Goal: Task Accomplishment & Management: Complete application form

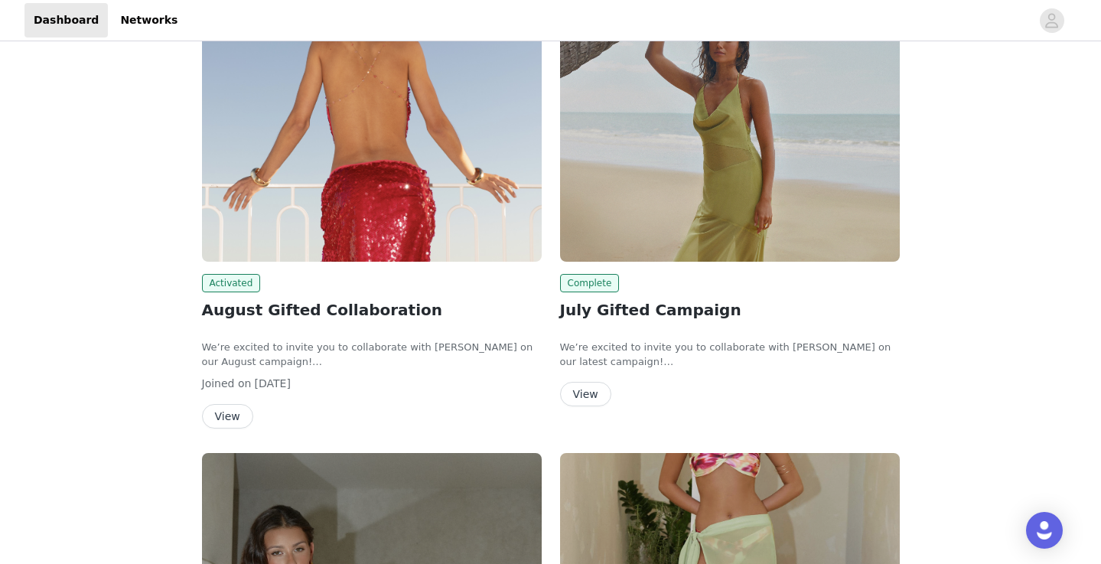
scroll to position [113, 0]
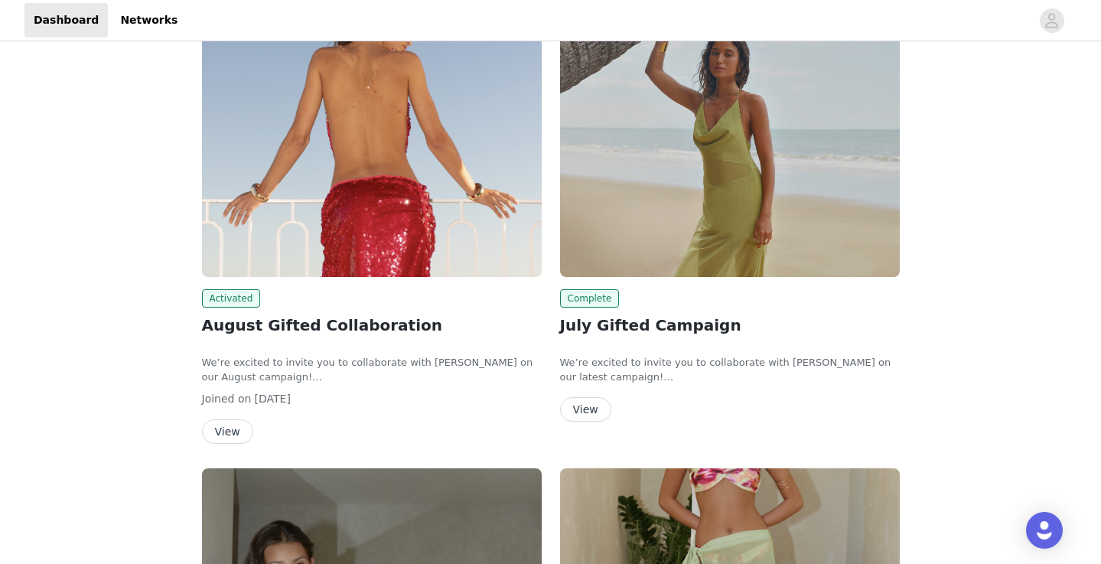
click at [244, 444] on div "View" at bounding box center [372, 431] width 340 height 24
click at [228, 435] on button "View" at bounding box center [227, 431] width 51 height 24
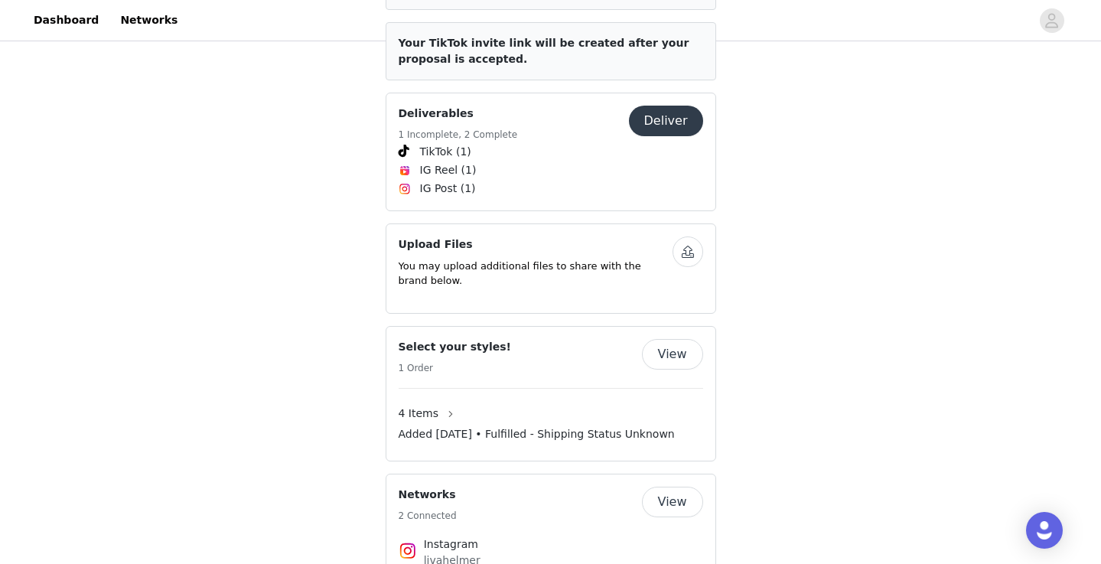
scroll to position [793, 0]
click at [676, 105] on button "Deliver" at bounding box center [666, 120] width 74 height 31
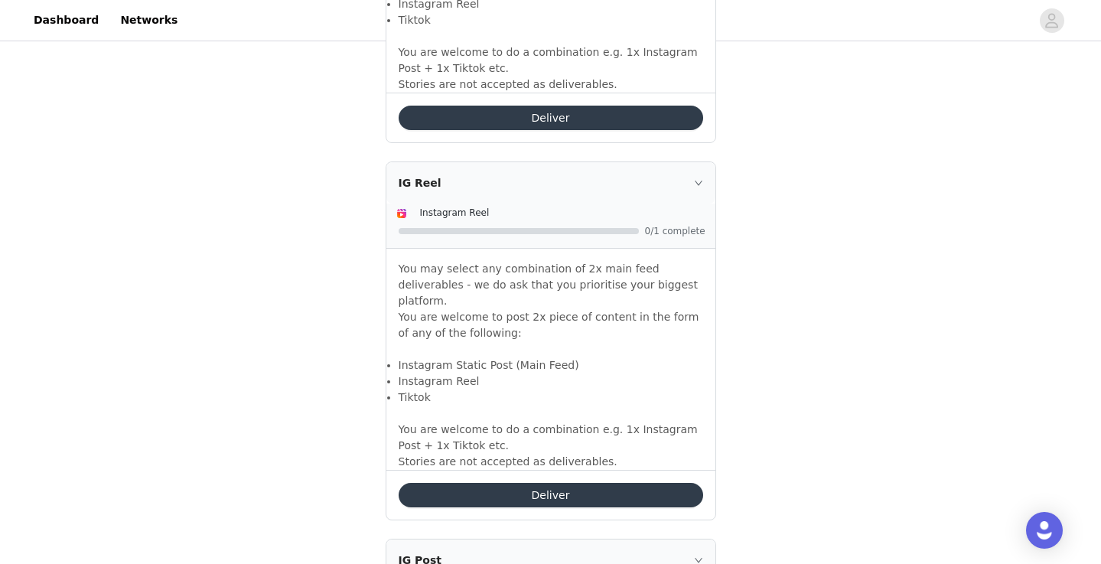
scroll to position [1278, 0]
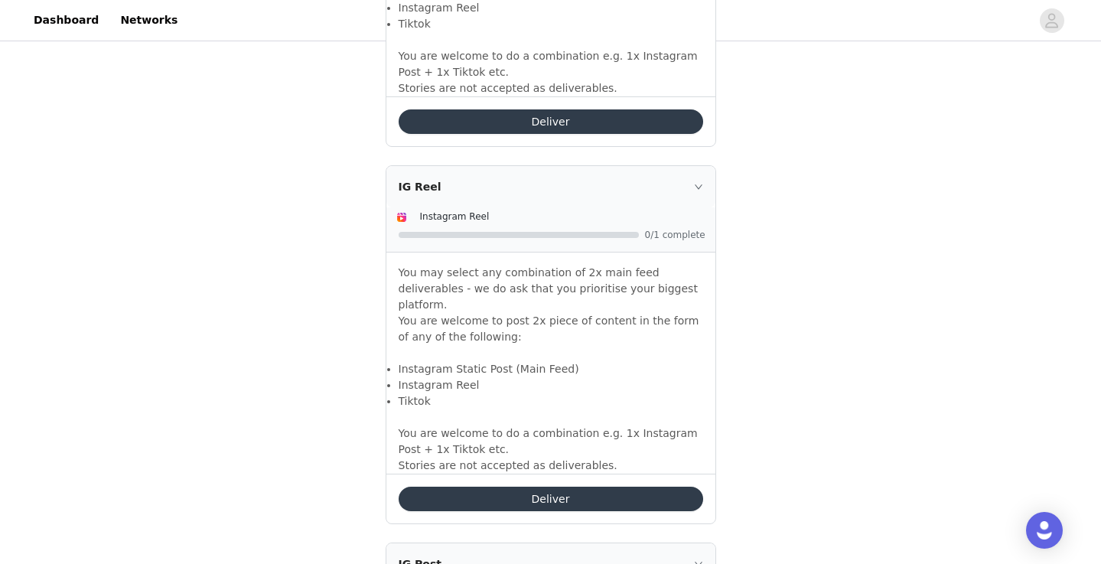
click at [513, 487] on button "Deliver" at bounding box center [551, 499] width 305 height 24
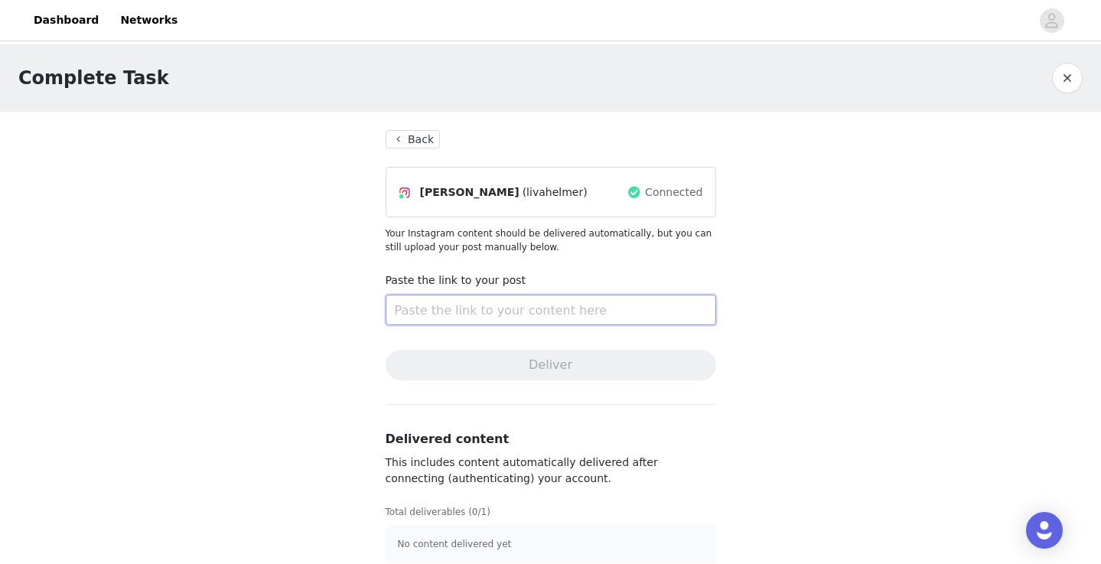
click at [490, 301] on input "text" at bounding box center [551, 310] width 331 height 31
paste input "[URL][DOMAIN_NAME]"
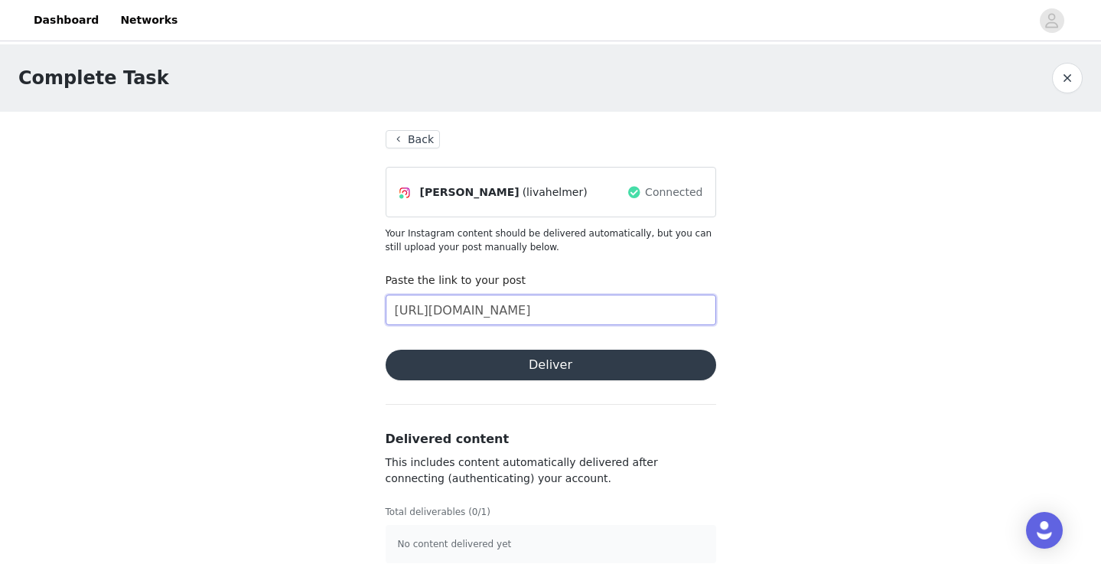
type input "[URL][DOMAIN_NAME]"
click at [522, 360] on button "Deliver" at bounding box center [551, 365] width 331 height 31
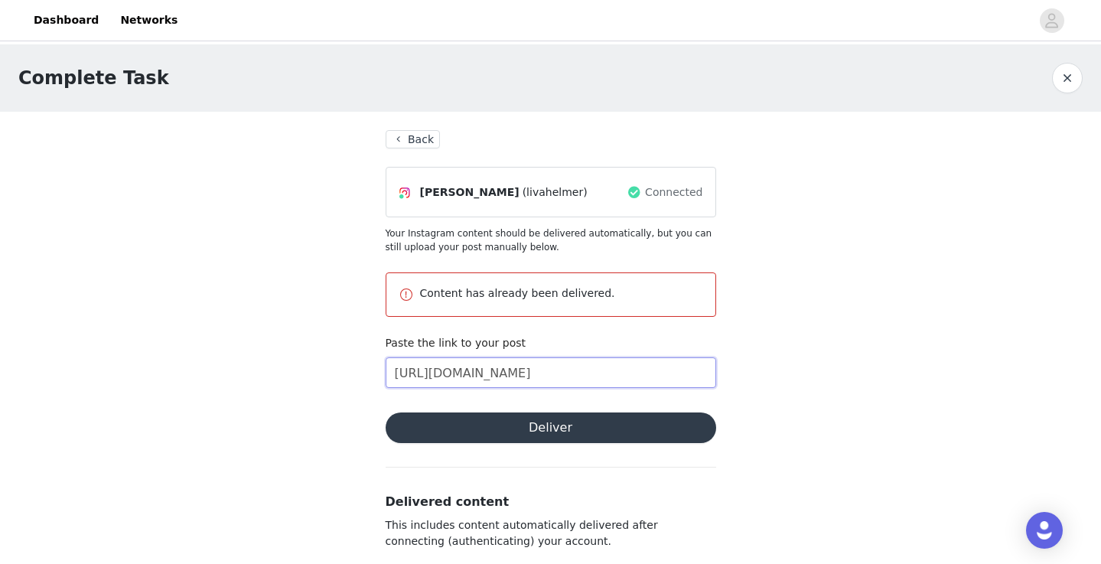
click at [545, 379] on input "[URL][DOMAIN_NAME]" at bounding box center [551, 372] width 331 height 31
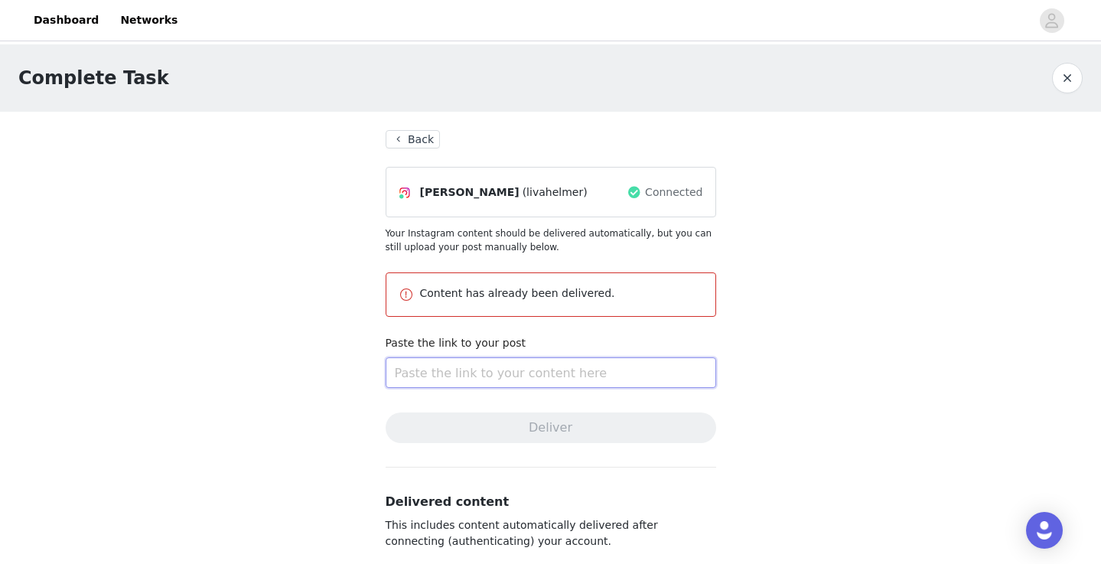
paste input "[URL][DOMAIN_NAME]"
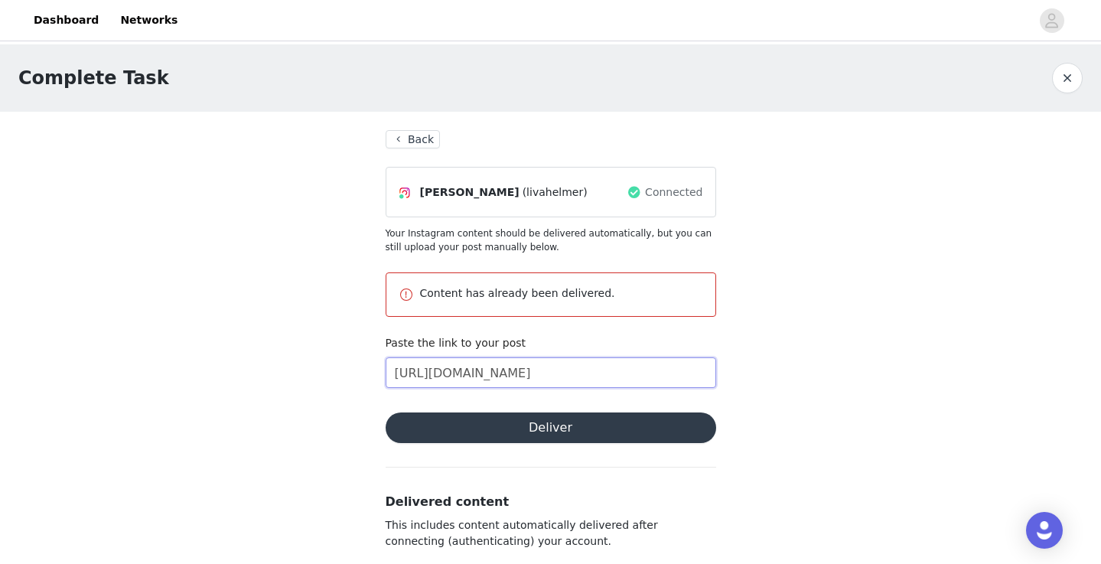
type input "[URL][DOMAIN_NAME]"
click at [556, 457] on section "Back [PERSON_NAME] (livahelmer) Connected Your Instagram content should be deli…" at bounding box center [550, 378] width 367 height 533
click at [545, 438] on button "Deliver" at bounding box center [551, 427] width 331 height 31
click at [555, 368] on input "[URL][DOMAIN_NAME]" at bounding box center [551, 372] width 331 height 31
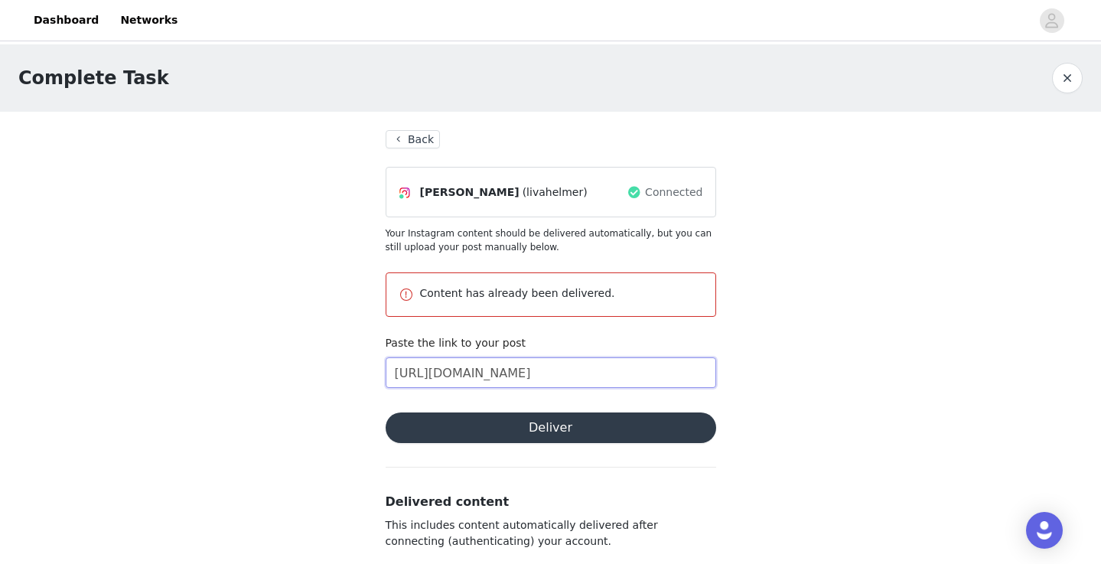
click at [555, 368] on input "[URL][DOMAIN_NAME]" at bounding box center [551, 372] width 331 height 31
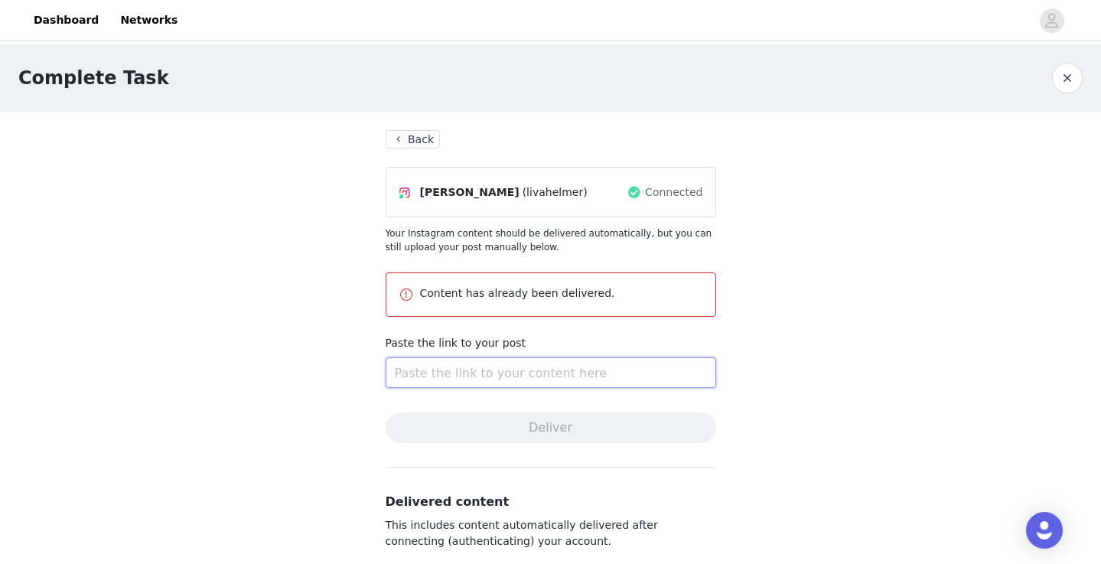
paste input "[URL][DOMAIN_NAME]"
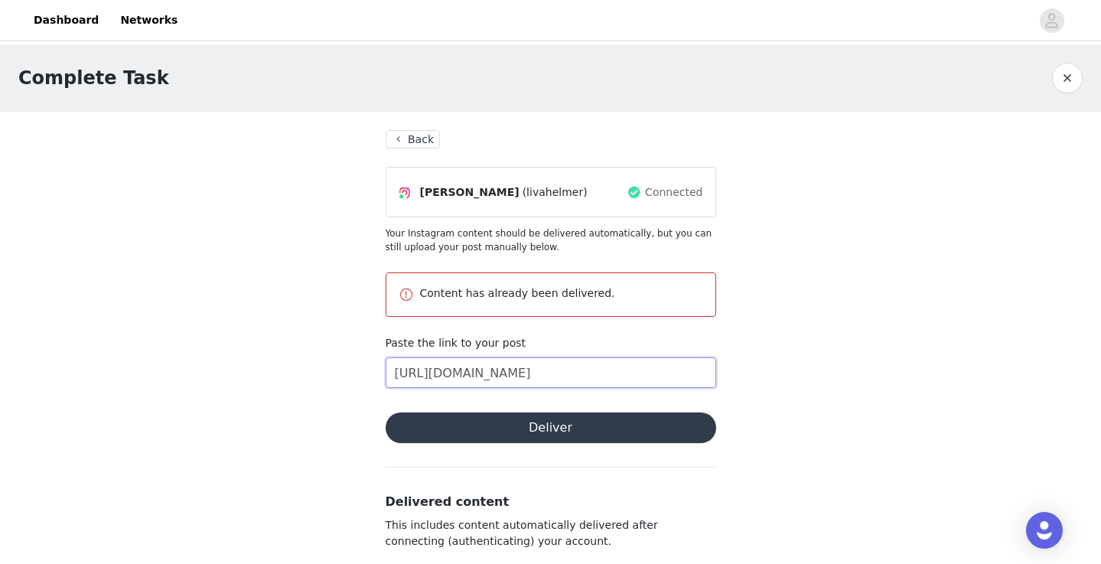
type input "[URL][DOMAIN_NAME]"
click at [493, 426] on button "Deliver" at bounding box center [551, 427] width 331 height 31
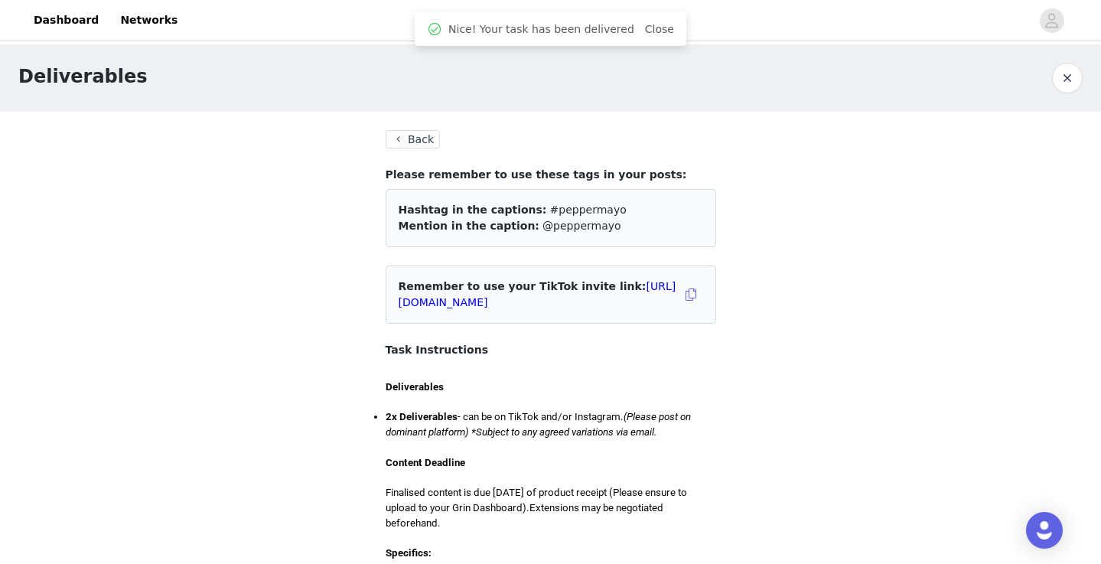
click at [419, 140] on button "Back" at bounding box center [413, 139] width 55 height 18
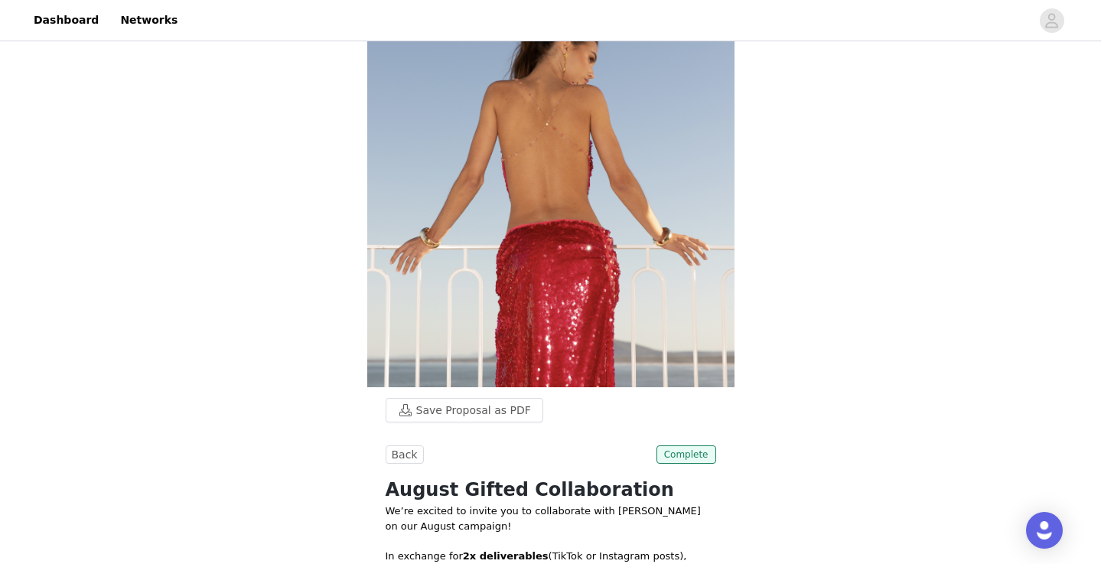
scroll to position [67, 0]
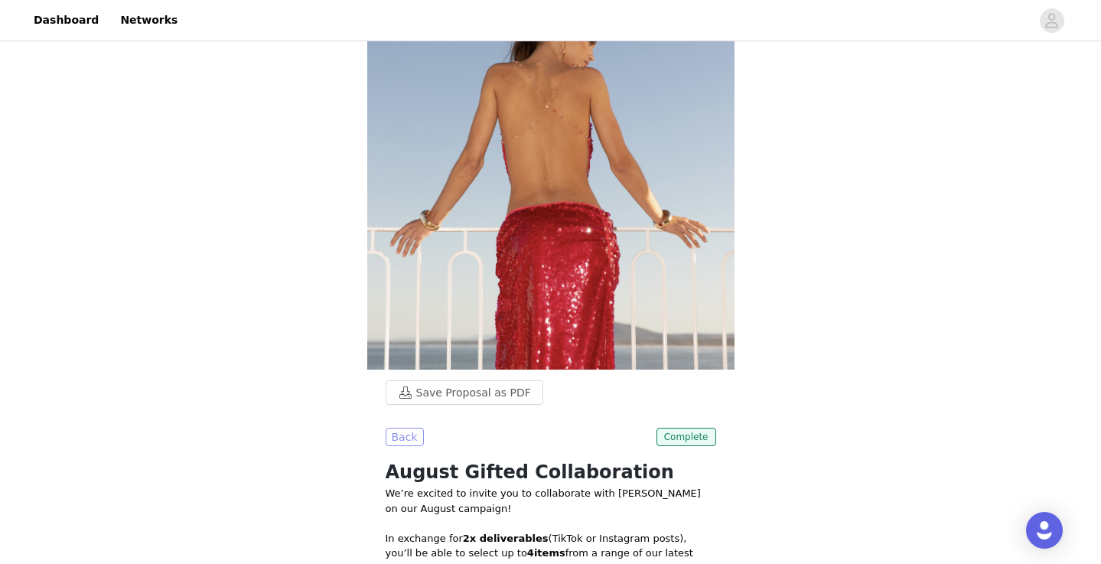
click at [409, 443] on button "Back" at bounding box center [405, 437] width 38 height 18
